Goal: Find contact information: Find contact information

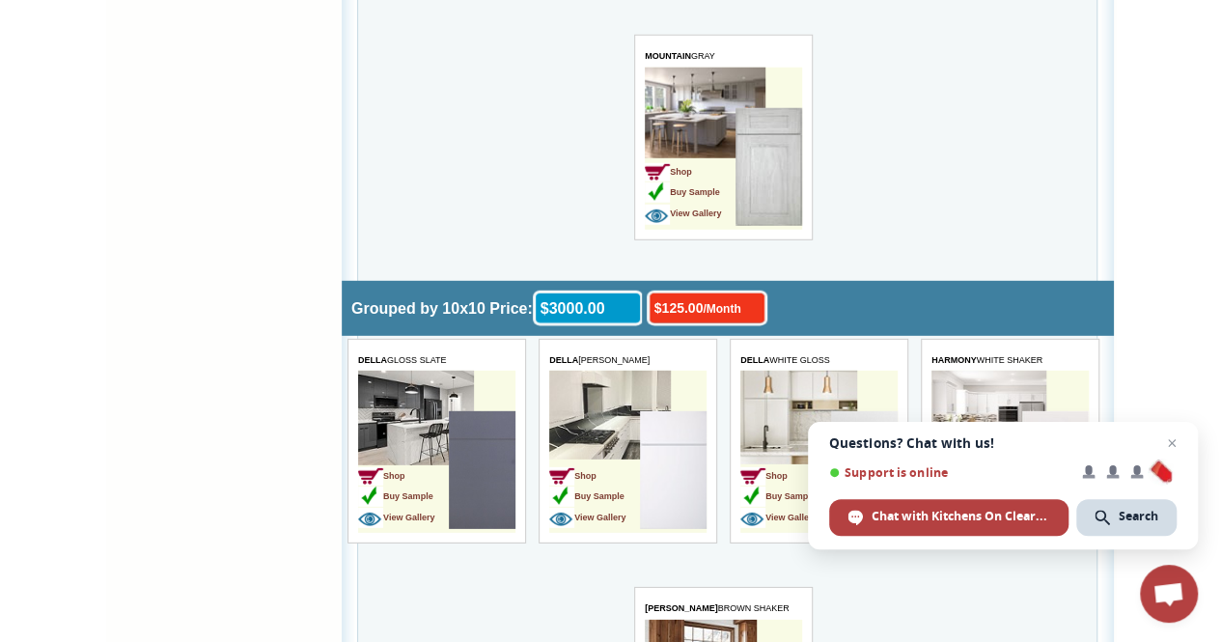
scroll to position [2623, 0]
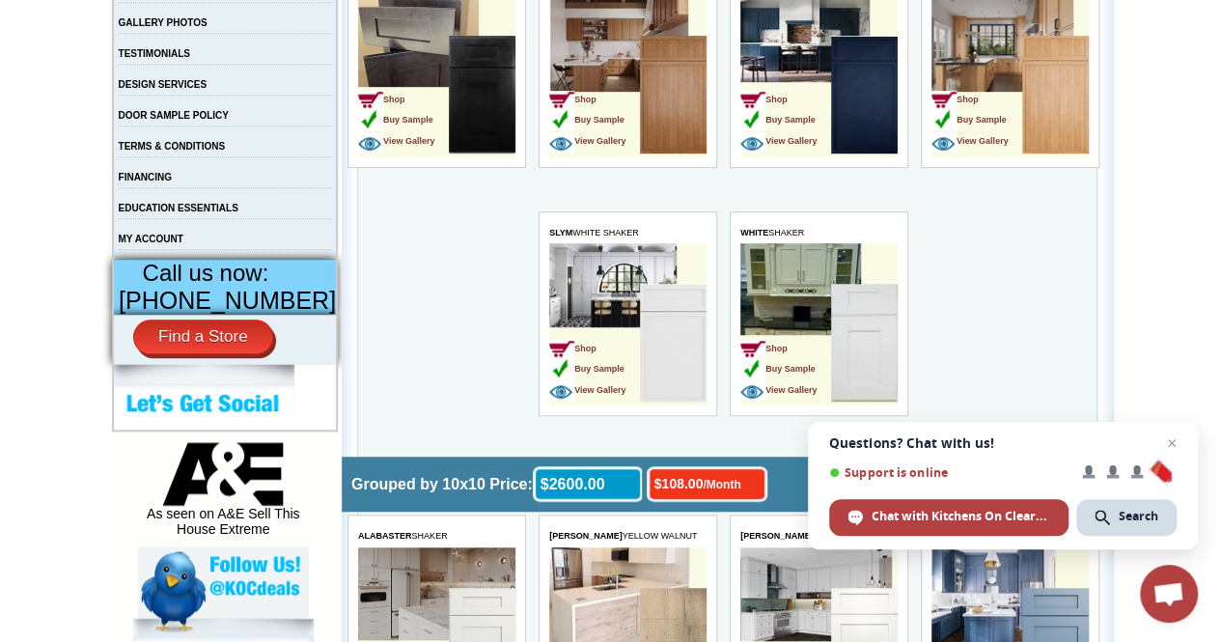
scroll to position [0, 0]
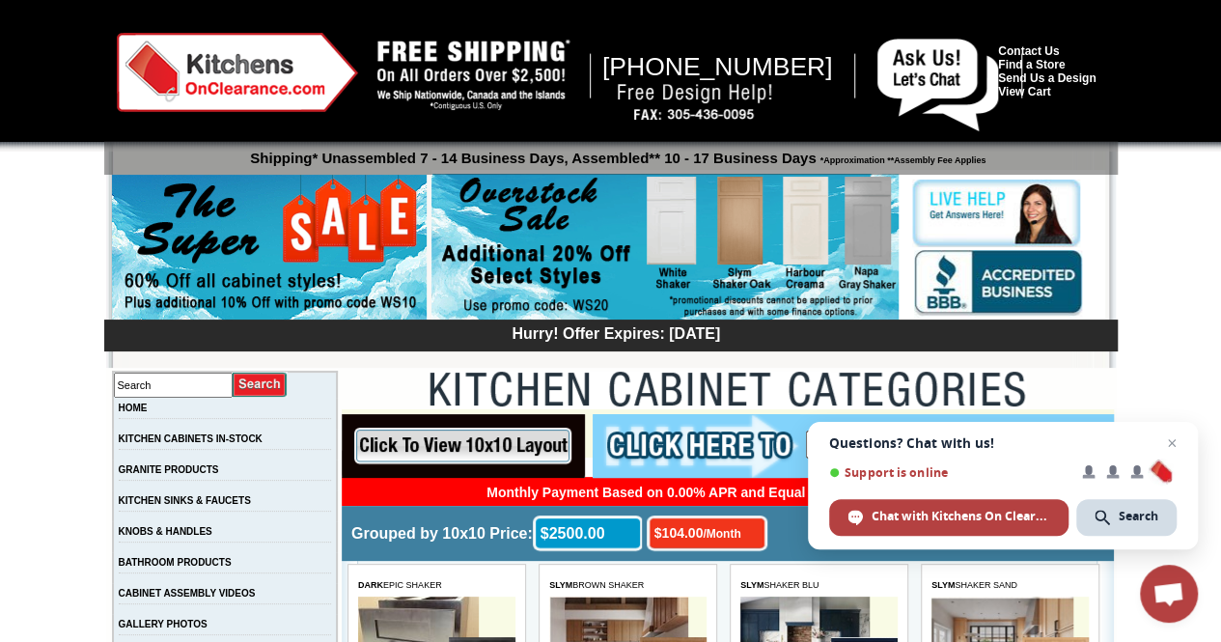
click at [811, 20] on div "[PHONE_NUMBER] Contact Us Find a Store Send Us a Design View Cart Shipping* Una…" at bounding box center [611, 193] width 988 height 348
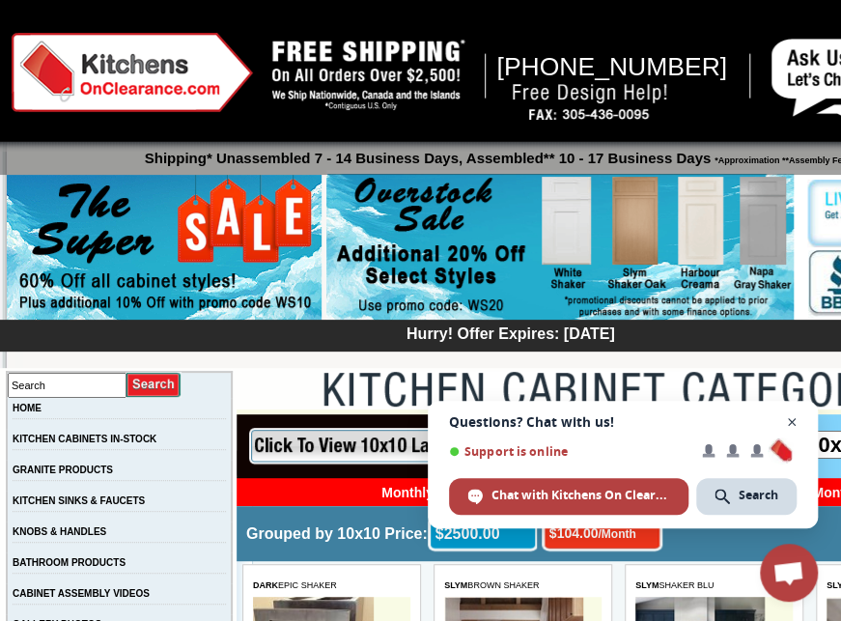
click at [790, 422] on span "Open chat" at bounding box center [792, 422] width 24 height 24
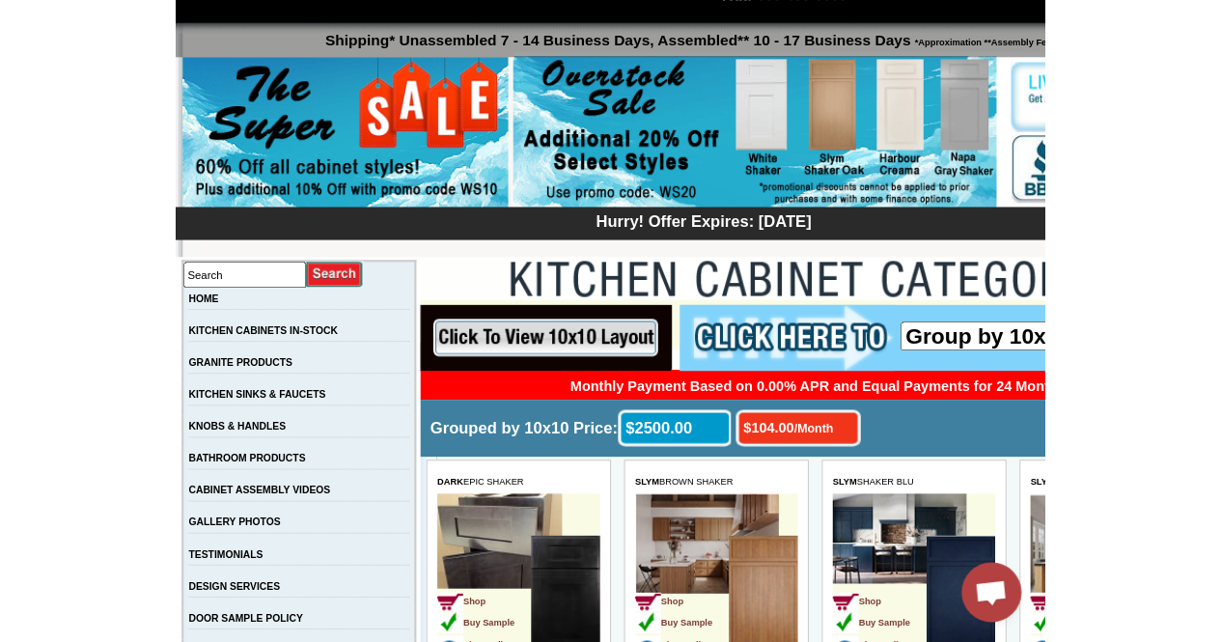
scroll to position [317, 0]
